Goal: Task Accomplishment & Management: Manage account settings

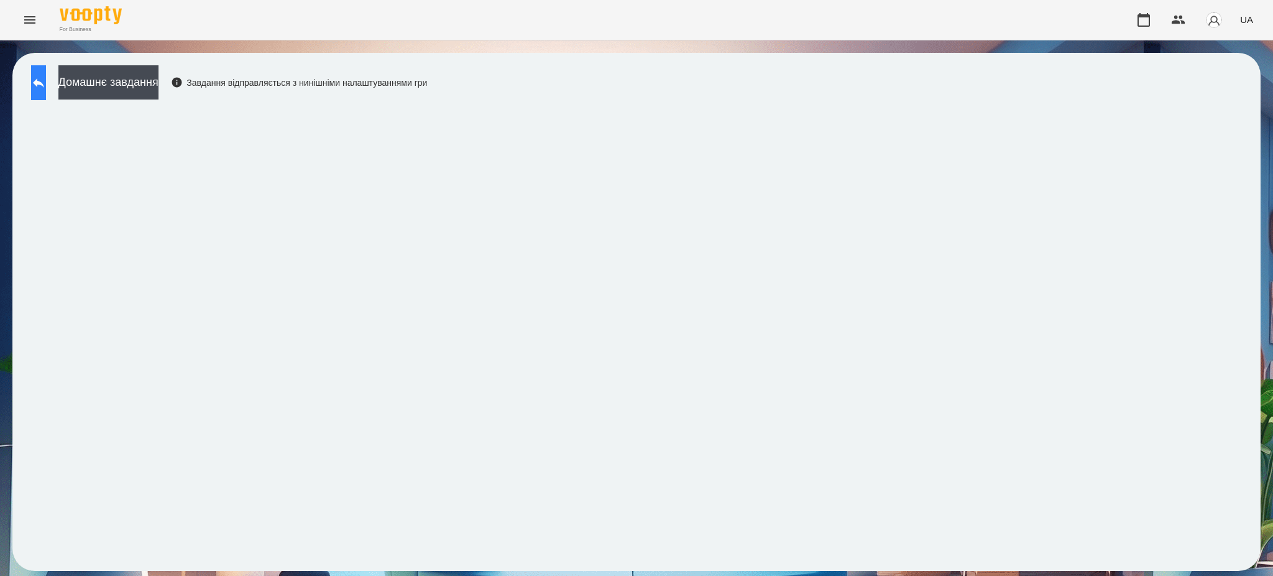
click at [46, 82] on icon at bounding box center [38, 82] width 15 height 15
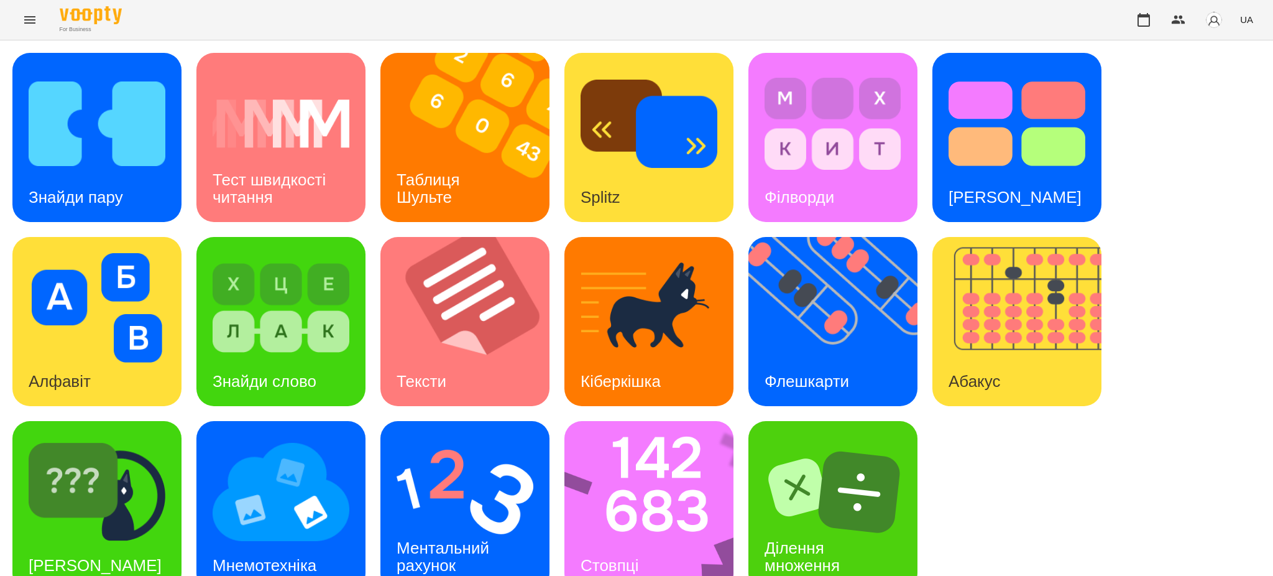
scroll to position [25, 0]
click at [635, 510] on img at bounding box center [657, 505] width 185 height 169
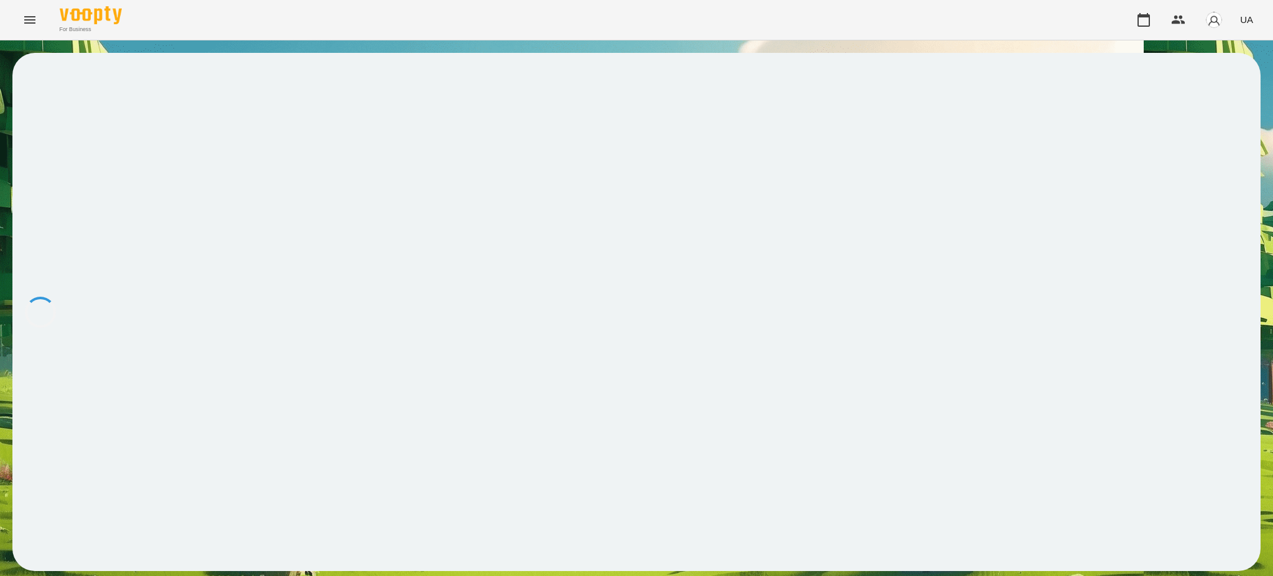
click at [634, 510] on div at bounding box center [636, 312] width 1249 height 518
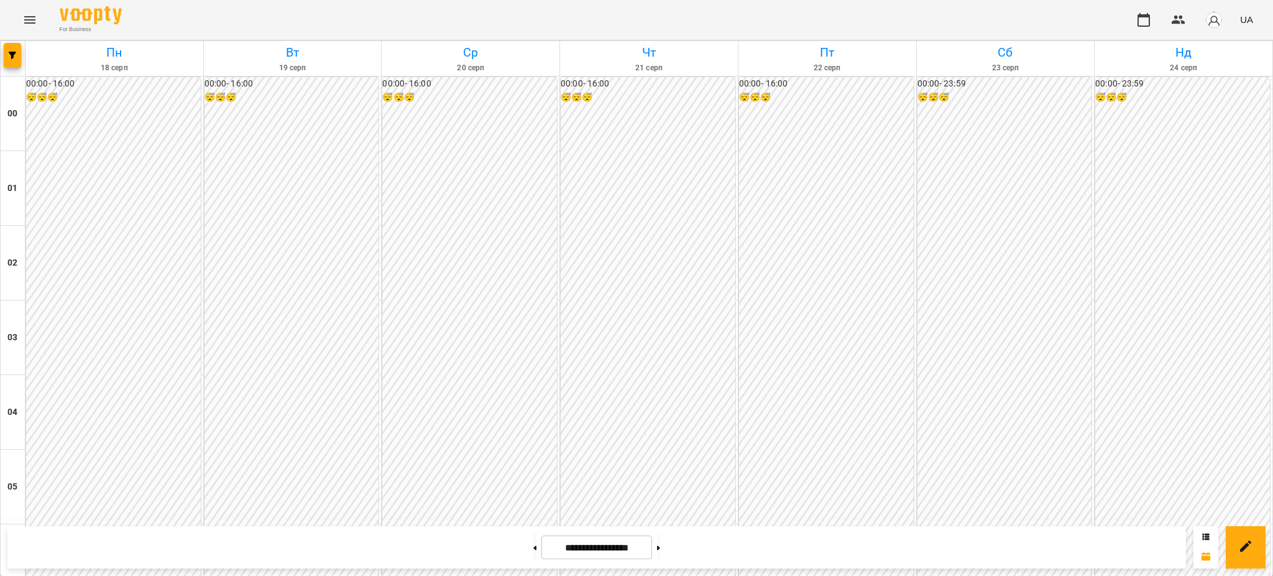
scroll to position [1098, 0]
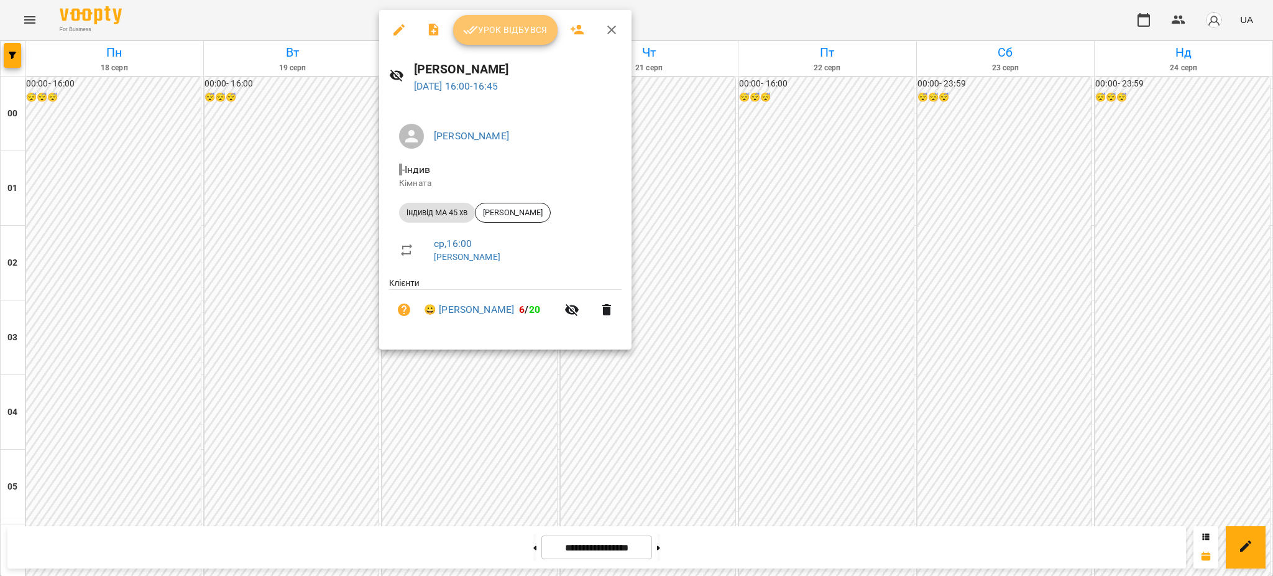
click at [490, 32] on span "Урок відбувся" at bounding box center [505, 29] width 85 height 15
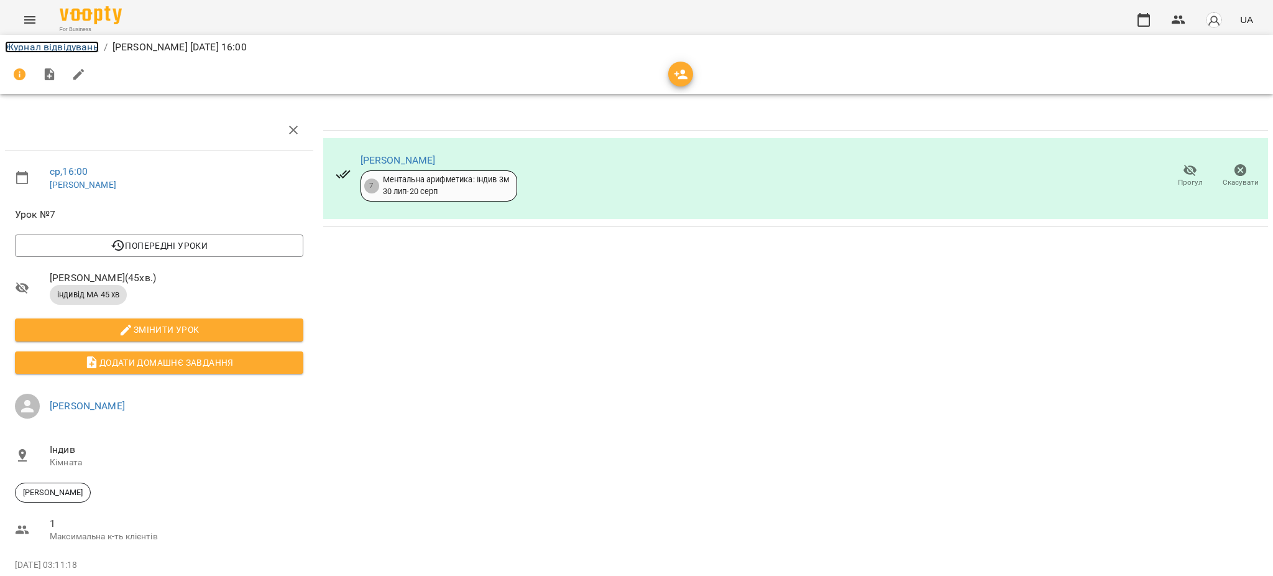
click at [45, 49] on link "Журнал відвідувань" at bounding box center [52, 47] width 94 height 12
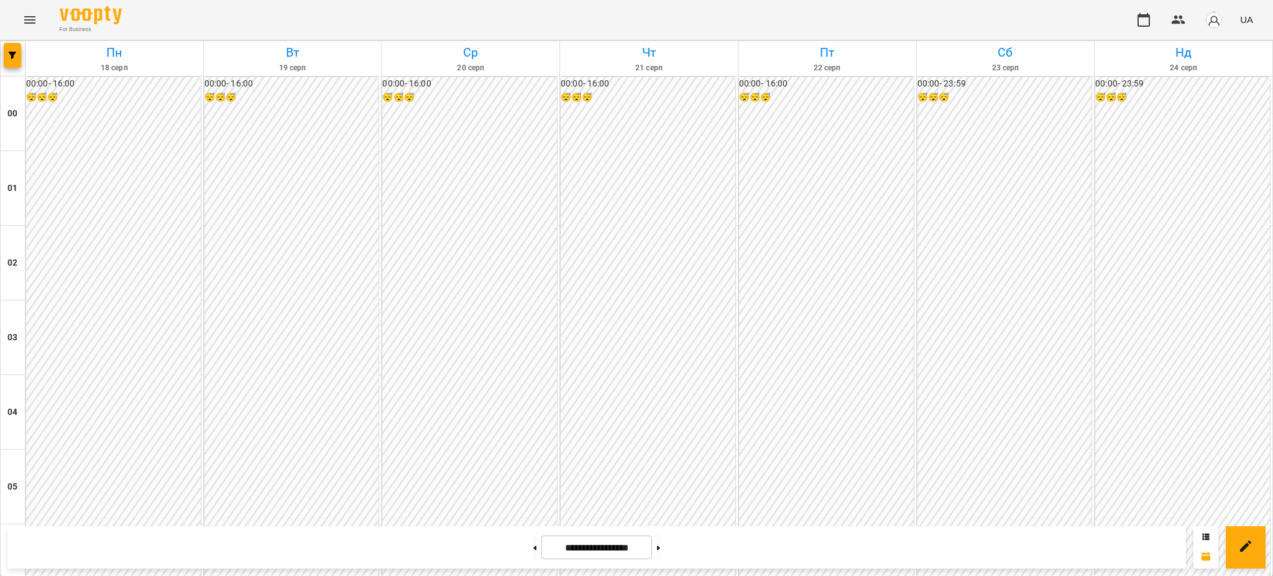
scroll to position [1244, 0]
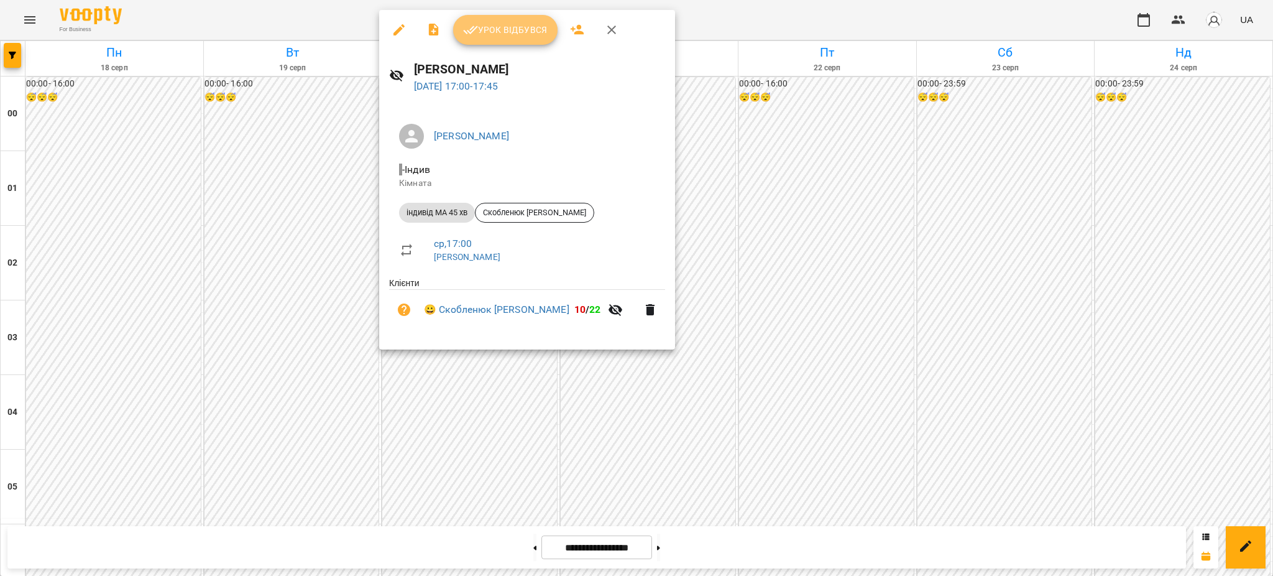
click at [495, 24] on span "Урок відбувся" at bounding box center [505, 29] width 85 height 15
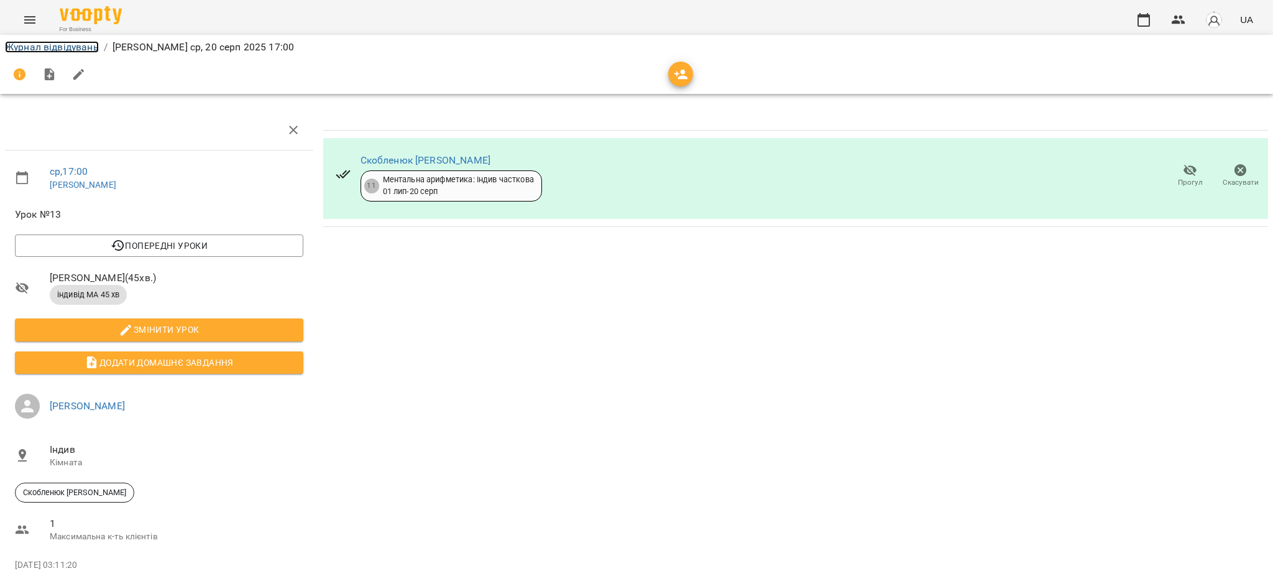
click at [50, 46] on link "Журнал відвідувань" at bounding box center [52, 47] width 94 height 12
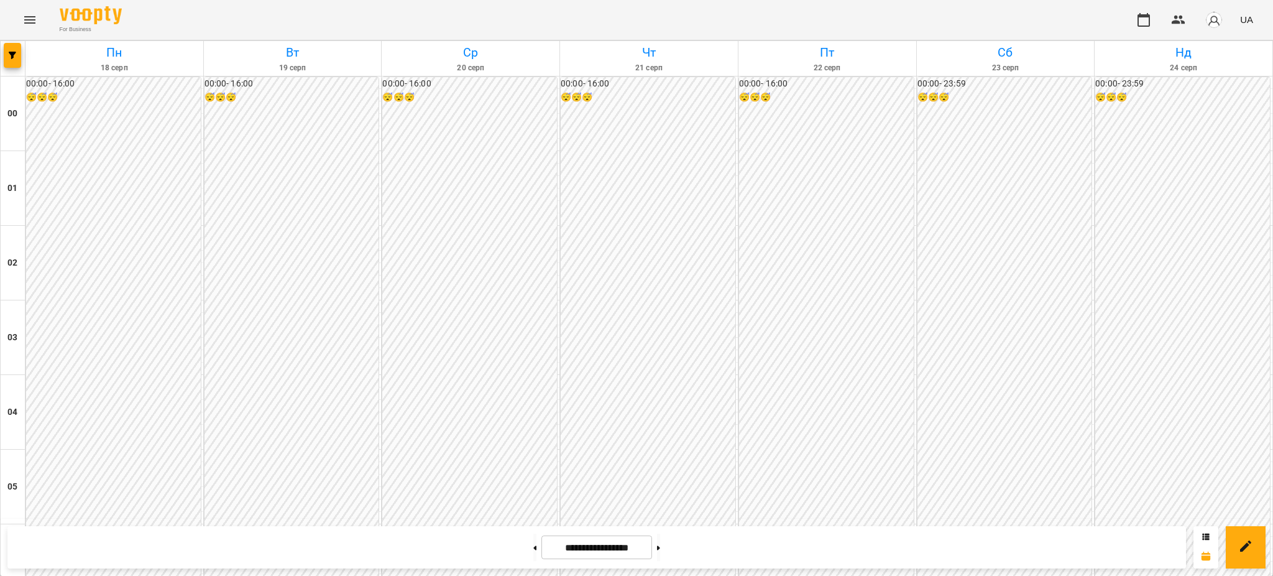
scroll to position [1326, 0]
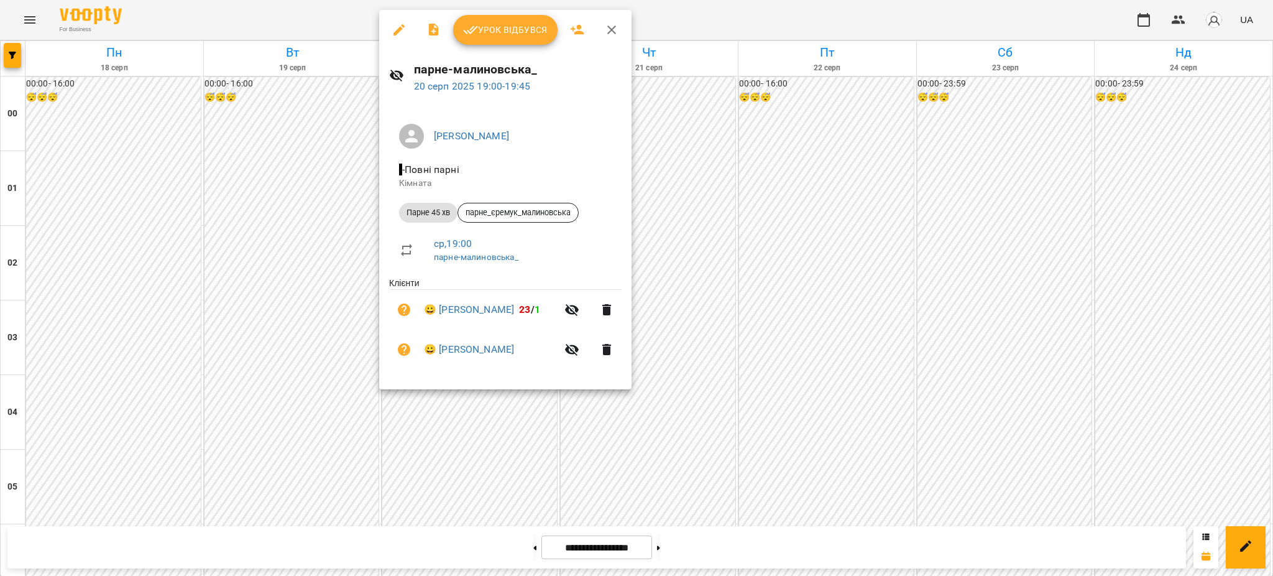
click at [508, 25] on span "Урок відбувся" at bounding box center [505, 29] width 85 height 15
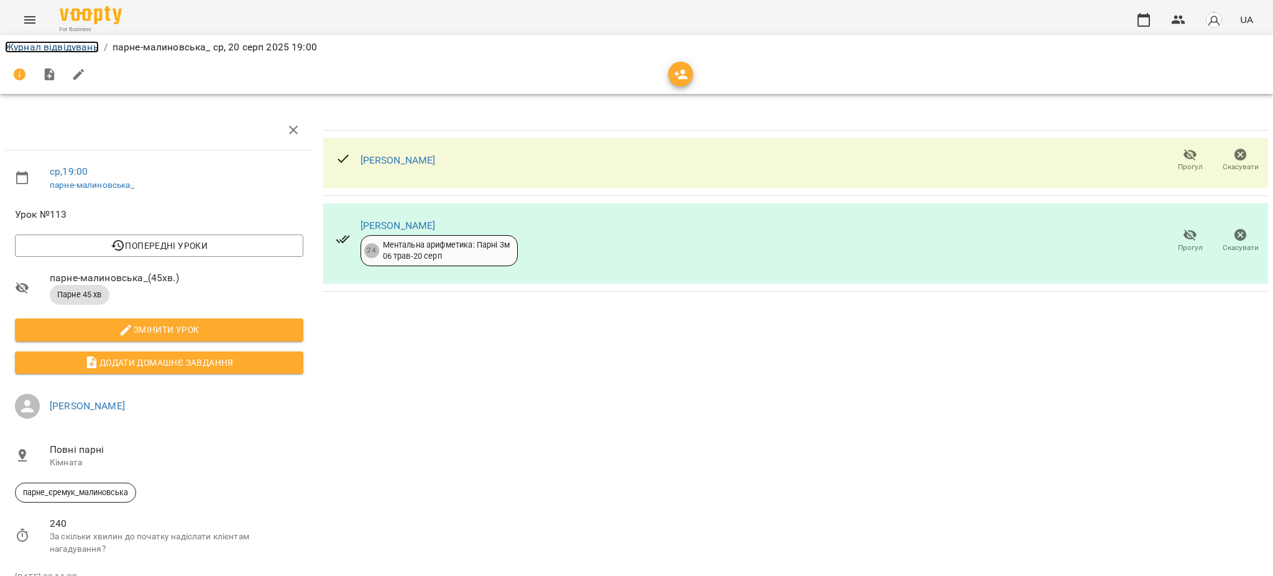
click at [63, 41] on link "Журнал відвідувань" at bounding box center [52, 47] width 94 height 12
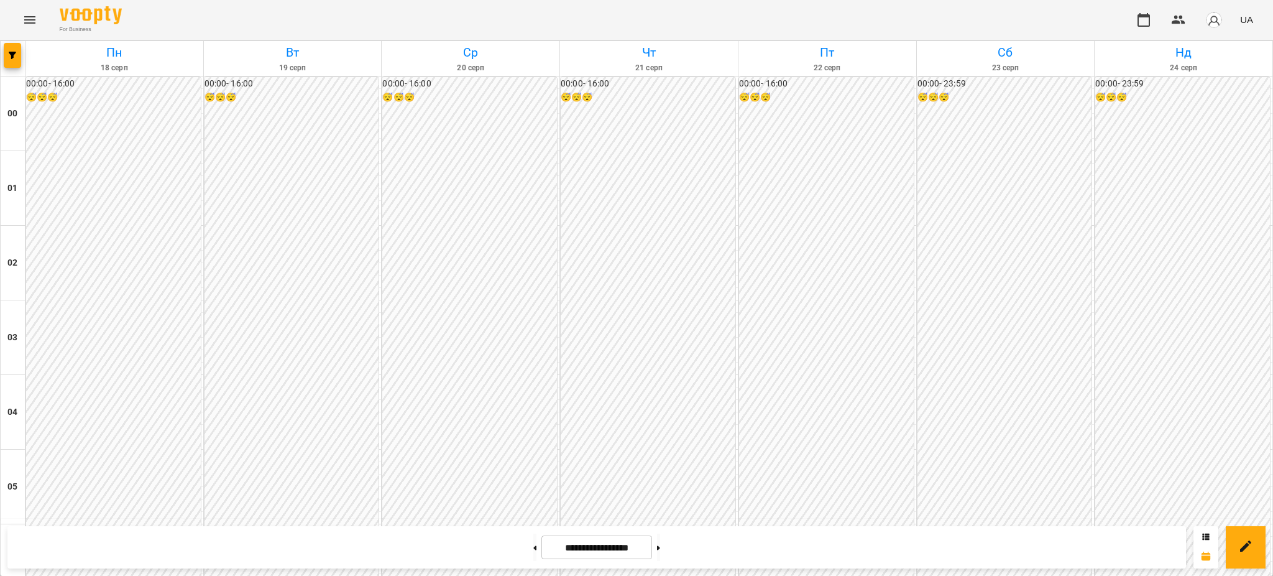
scroll to position [1078, 0]
